Goal: Information Seeking & Learning: Learn about a topic

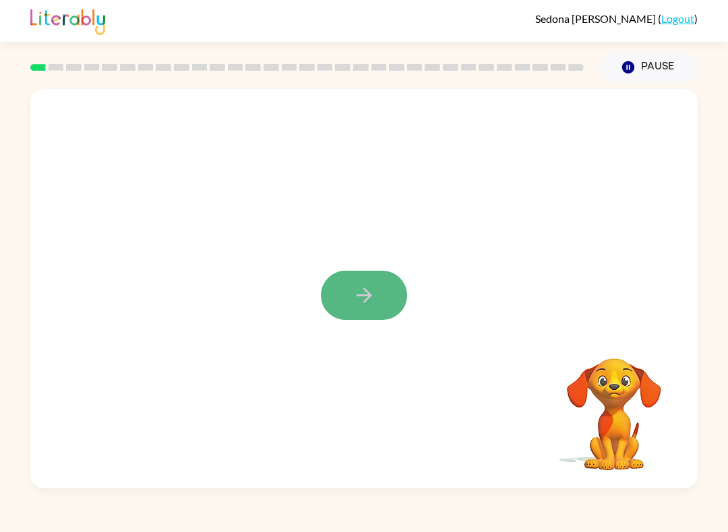
click at [363, 292] on icon "button" at bounding box center [364, 296] width 24 height 24
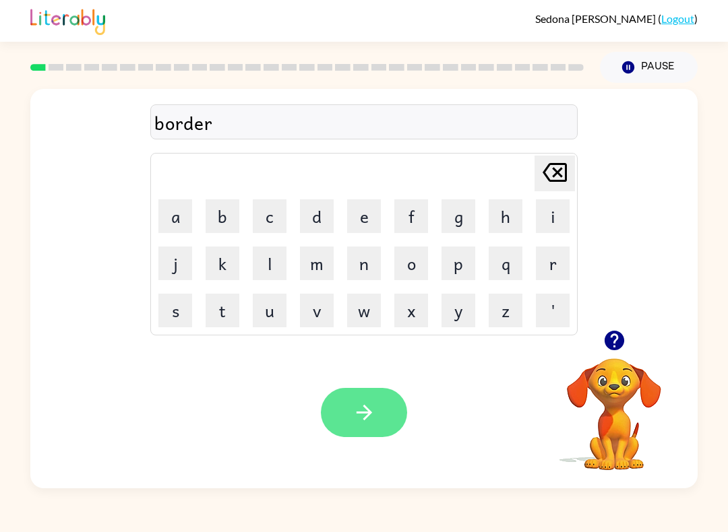
click at [363, 420] on icon "button" at bounding box center [364, 413] width 24 height 24
click at [365, 405] on icon "button" at bounding box center [364, 413] width 24 height 24
click at [369, 404] on icon "button" at bounding box center [364, 413] width 24 height 24
click at [365, 421] on icon "button" at bounding box center [364, 413] width 24 height 24
click at [370, 405] on icon "button" at bounding box center [364, 413] width 24 height 24
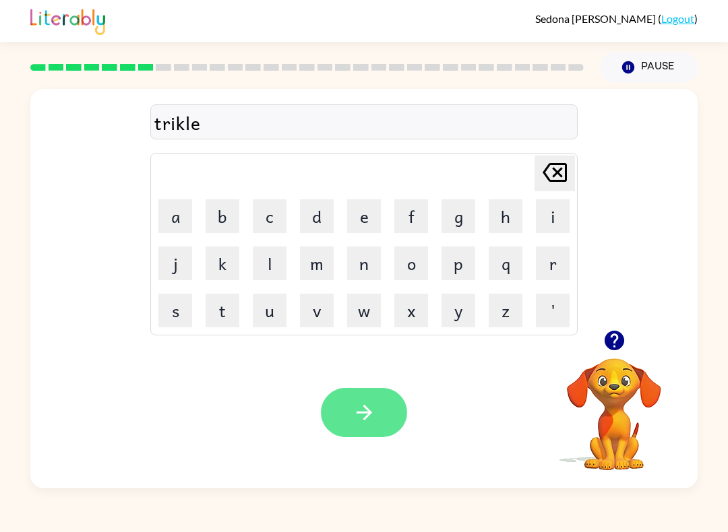
click at [356, 399] on button "button" at bounding box center [364, 412] width 86 height 49
click at [359, 424] on icon "button" at bounding box center [364, 413] width 24 height 24
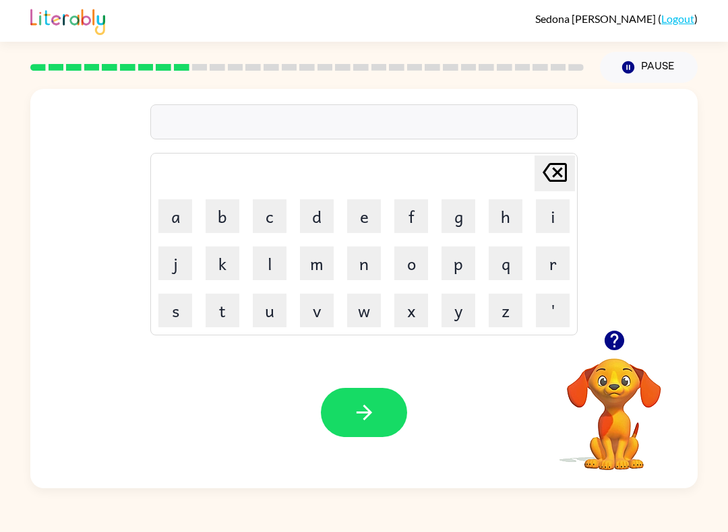
click at [614, 375] on video "Your browser must support playing .mp4 files to use Literably. Please try using…" at bounding box center [613, 404] width 135 height 135
click at [616, 345] on icon "button" at bounding box center [614, 341] width 20 height 20
click at [379, 464] on div "Your browser must support playing .mp4 files to use Literably. Please try using…" at bounding box center [363, 413] width 667 height 152
click at [367, 403] on icon "button" at bounding box center [364, 413] width 24 height 24
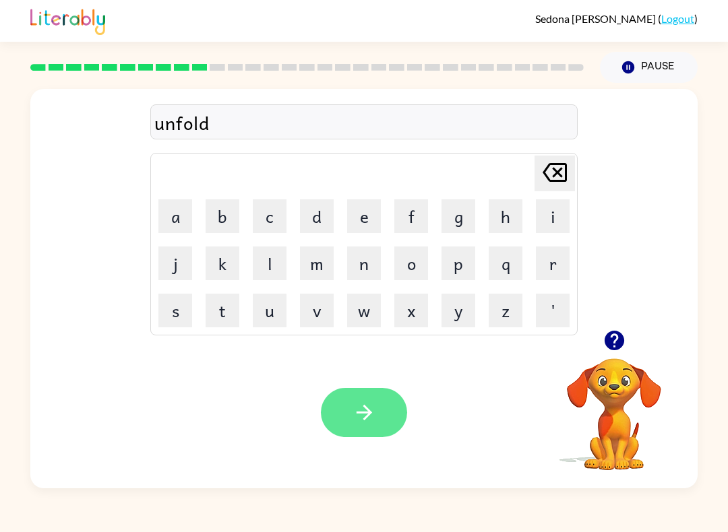
click at [350, 421] on button "button" at bounding box center [364, 412] width 86 height 49
click at [366, 408] on icon "button" at bounding box center [364, 413] width 24 height 24
click at [362, 423] on icon "button" at bounding box center [364, 413] width 24 height 24
click at [374, 410] on icon "button" at bounding box center [364, 413] width 24 height 24
click at [364, 414] on icon "button" at bounding box center [364, 413] width 24 height 24
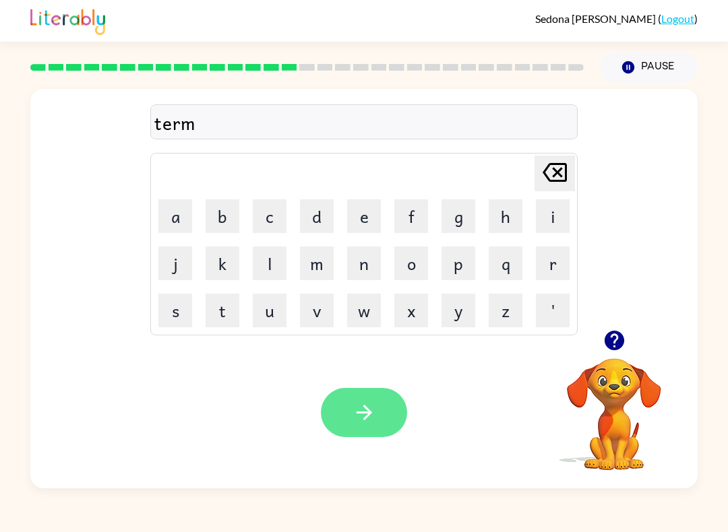
click at [350, 414] on button "button" at bounding box center [364, 412] width 86 height 49
click at [361, 430] on button "button" at bounding box center [364, 412] width 86 height 49
click at [363, 407] on icon "button" at bounding box center [363, 412] width 15 height 15
click at [362, 424] on icon "button" at bounding box center [364, 413] width 24 height 24
click at [364, 409] on icon "button" at bounding box center [364, 413] width 24 height 24
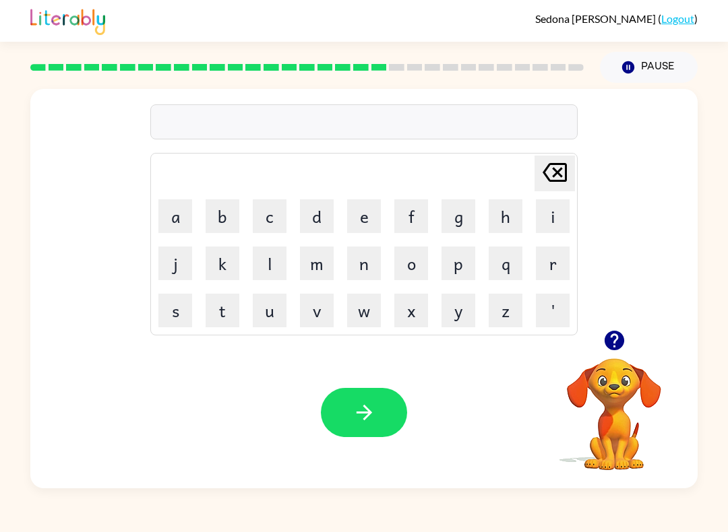
click at [616, 339] on icon "button" at bounding box center [614, 341] width 24 height 24
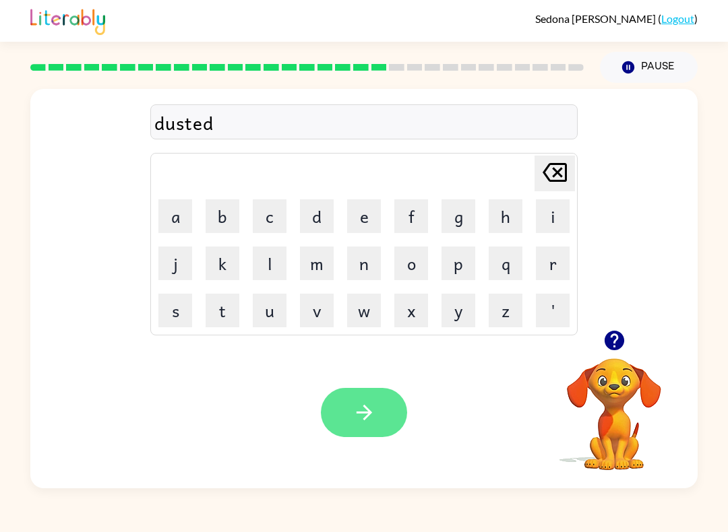
click at [364, 402] on icon "button" at bounding box center [364, 413] width 24 height 24
click at [362, 410] on icon "button" at bounding box center [364, 413] width 24 height 24
click at [344, 434] on button "button" at bounding box center [364, 412] width 86 height 49
click at [349, 410] on button "button" at bounding box center [364, 412] width 86 height 49
click at [373, 390] on button "button" at bounding box center [364, 412] width 86 height 49
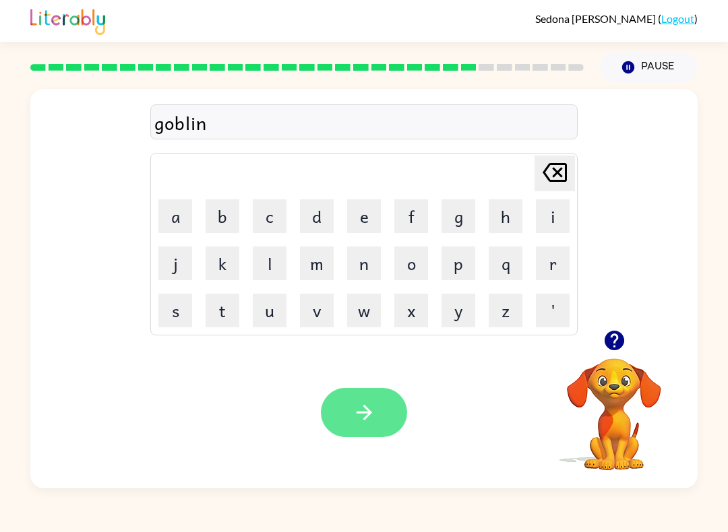
click at [365, 411] on icon "button" at bounding box center [364, 413] width 24 height 24
click at [342, 414] on button "button" at bounding box center [364, 412] width 86 height 49
click at [351, 428] on button "button" at bounding box center [364, 412] width 86 height 49
click at [359, 410] on icon "button" at bounding box center [364, 413] width 24 height 24
click at [358, 409] on icon "button" at bounding box center [364, 413] width 24 height 24
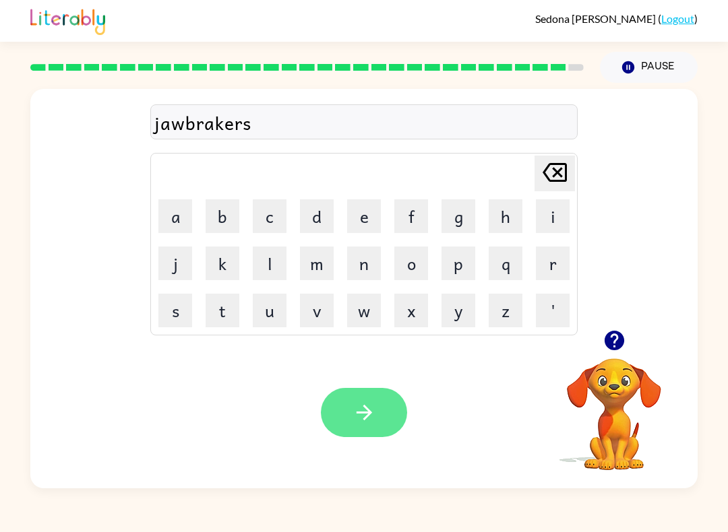
click at [352, 410] on icon "button" at bounding box center [364, 413] width 24 height 24
